Goal: Task Accomplishment & Management: Start New Rental

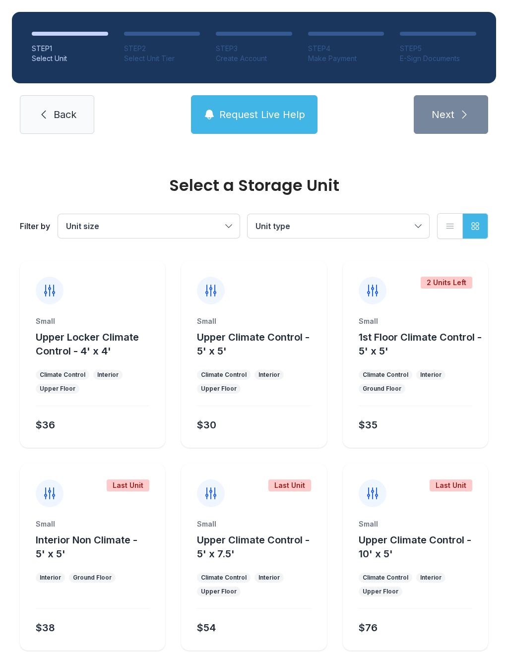
click at [66, 113] on span "Back" at bounding box center [65, 115] width 23 height 14
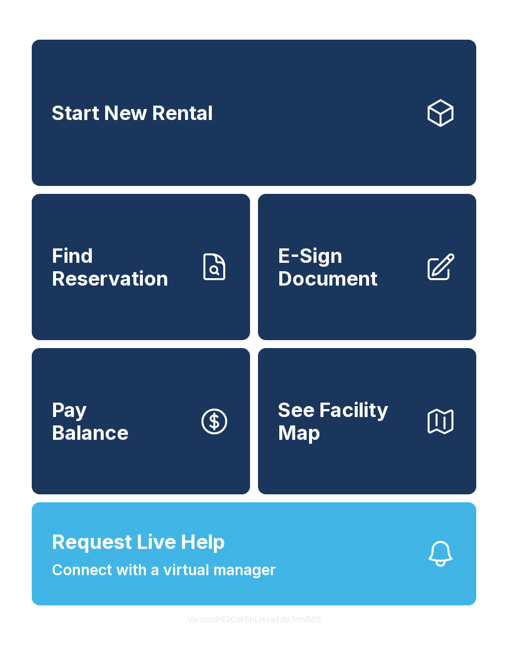
click at [92, 444] on span "Pay Balance" at bounding box center [90, 421] width 77 height 45
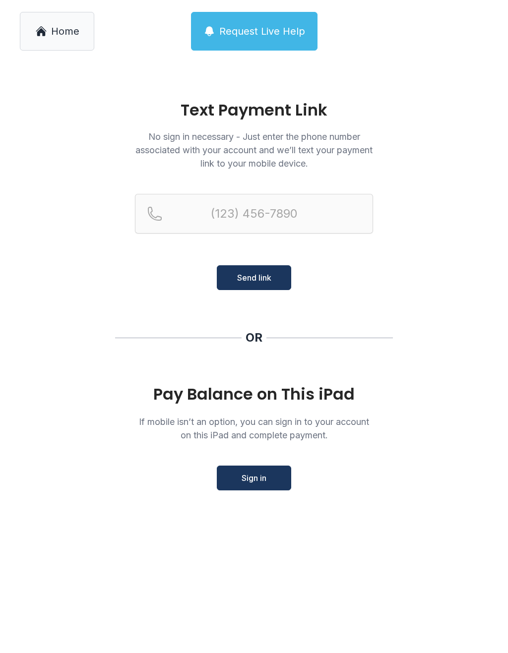
click at [47, 17] on link "Home" at bounding box center [57, 31] width 74 height 39
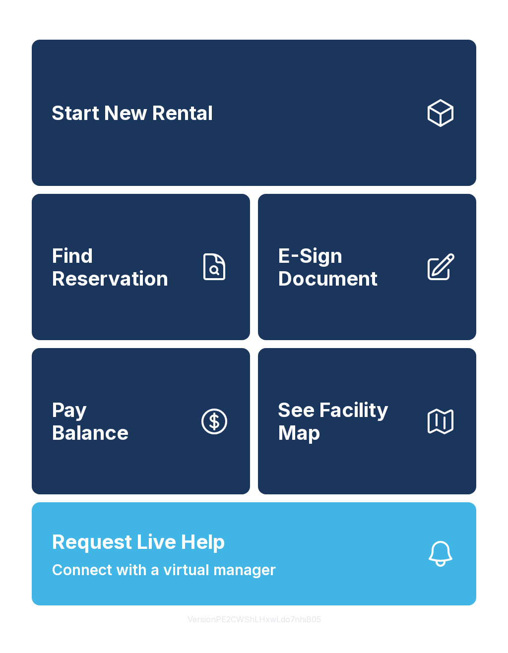
click at [381, 605] on button "Request Live Help Connect with a virtual manager" at bounding box center [254, 553] width 444 height 103
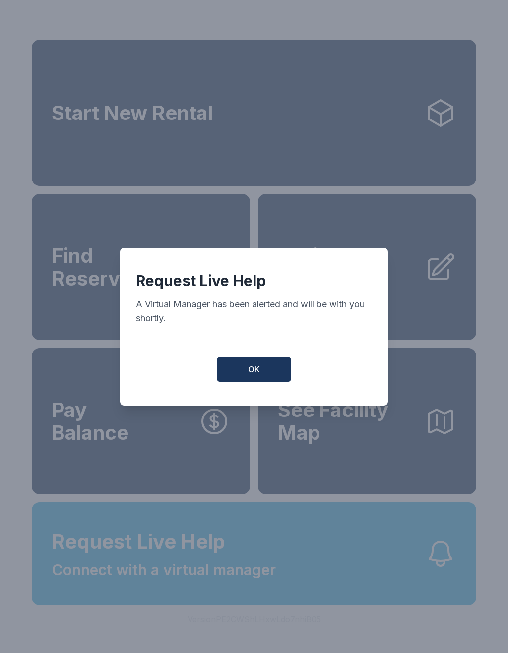
click at [267, 381] on button "OK" at bounding box center [254, 369] width 74 height 25
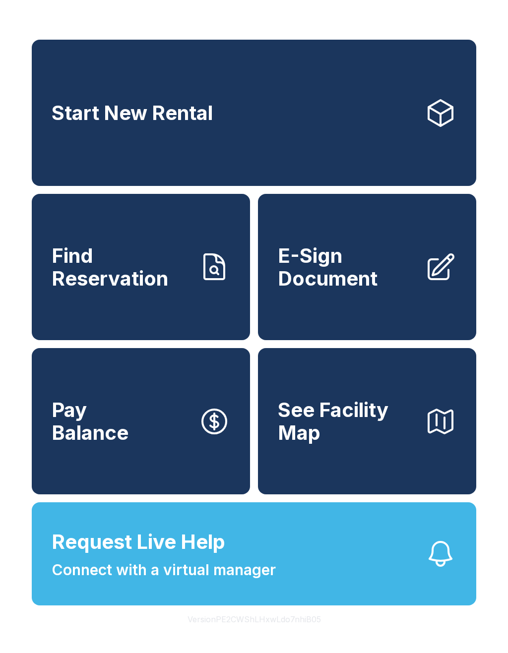
click at [329, 112] on link "Start New Rental" at bounding box center [254, 113] width 444 height 146
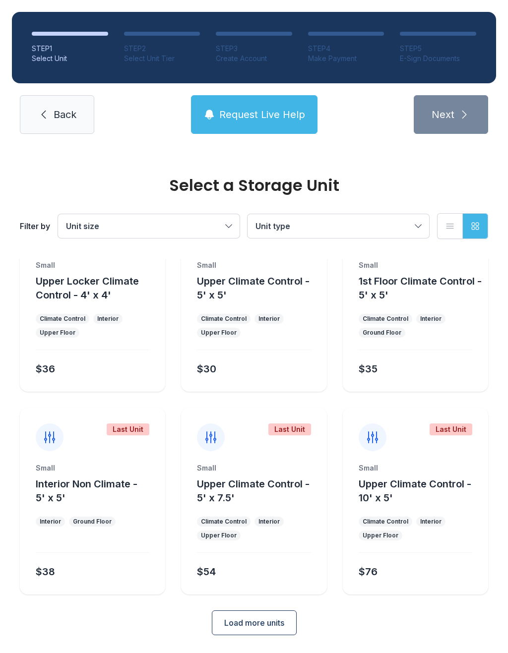
scroll to position [55, 0]
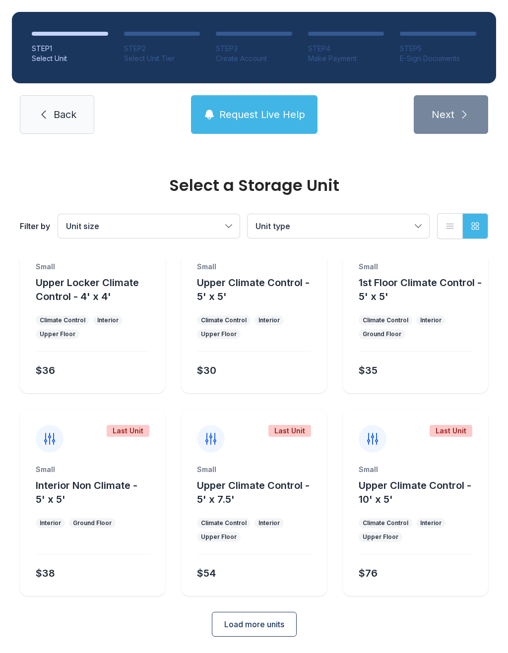
click at [54, 128] on link "Back" at bounding box center [57, 114] width 74 height 39
